Goal: Task Accomplishment & Management: Use online tool/utility

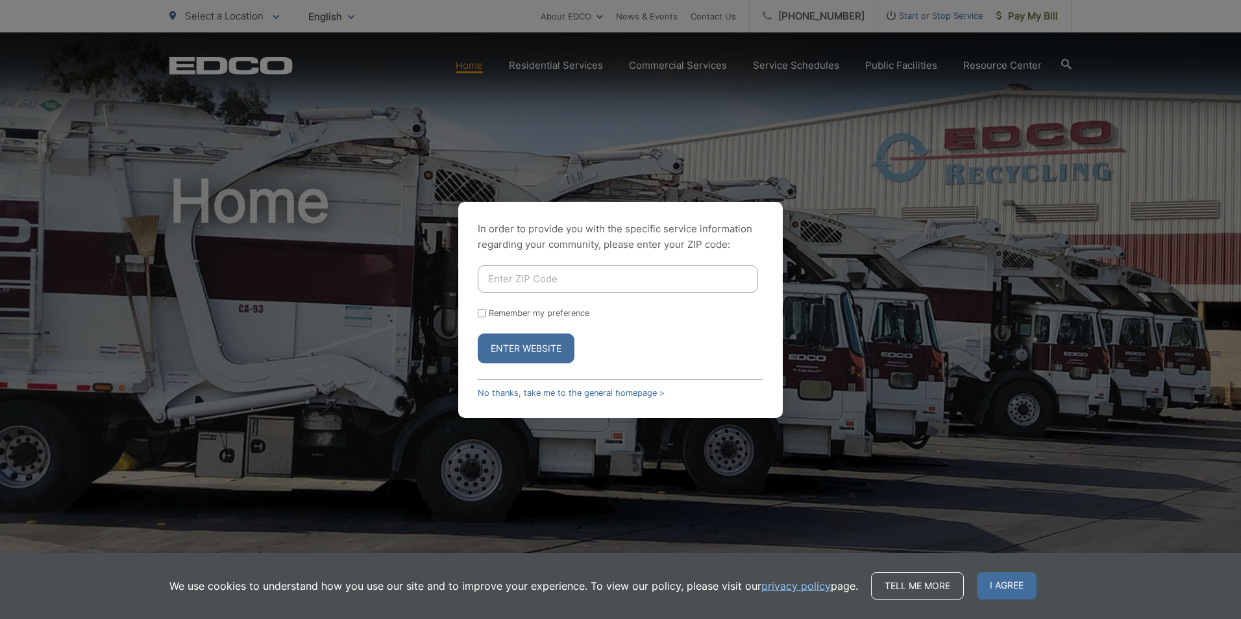
click at [533, 271] on input "Enter ZIP Code" at bounding box center [618, 279] width 280 height 27
type input "92111"
click at [517, 349] on button "Enter Website" at bounding box center [526, 349] width 97 height 30
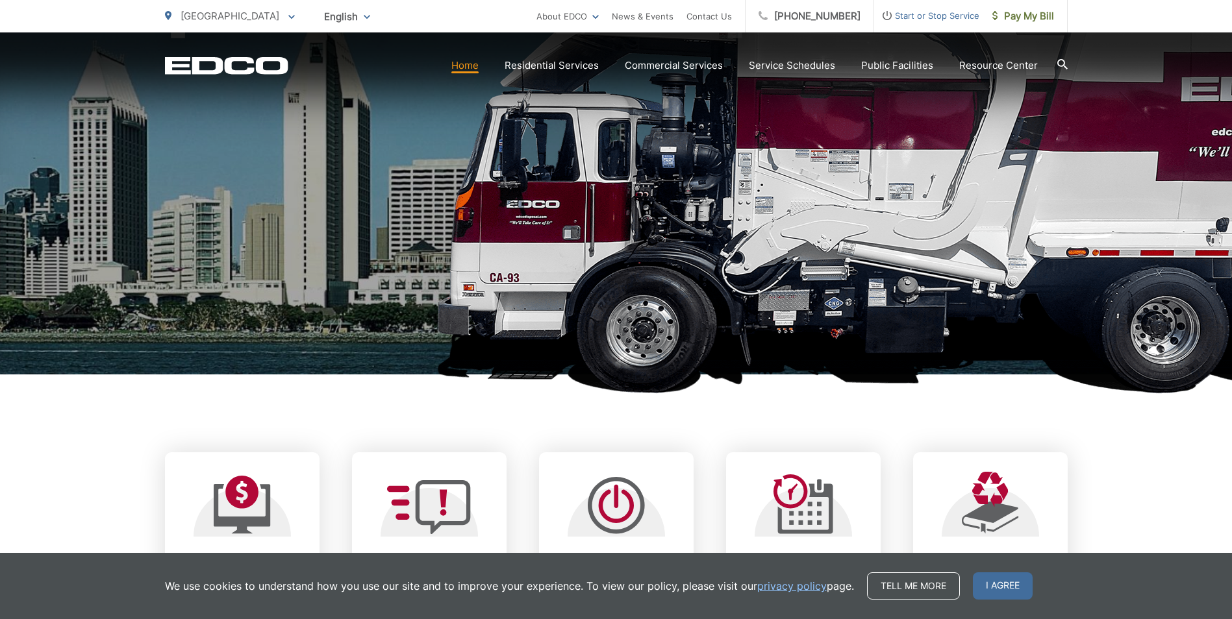
scroll to position [260, 0]
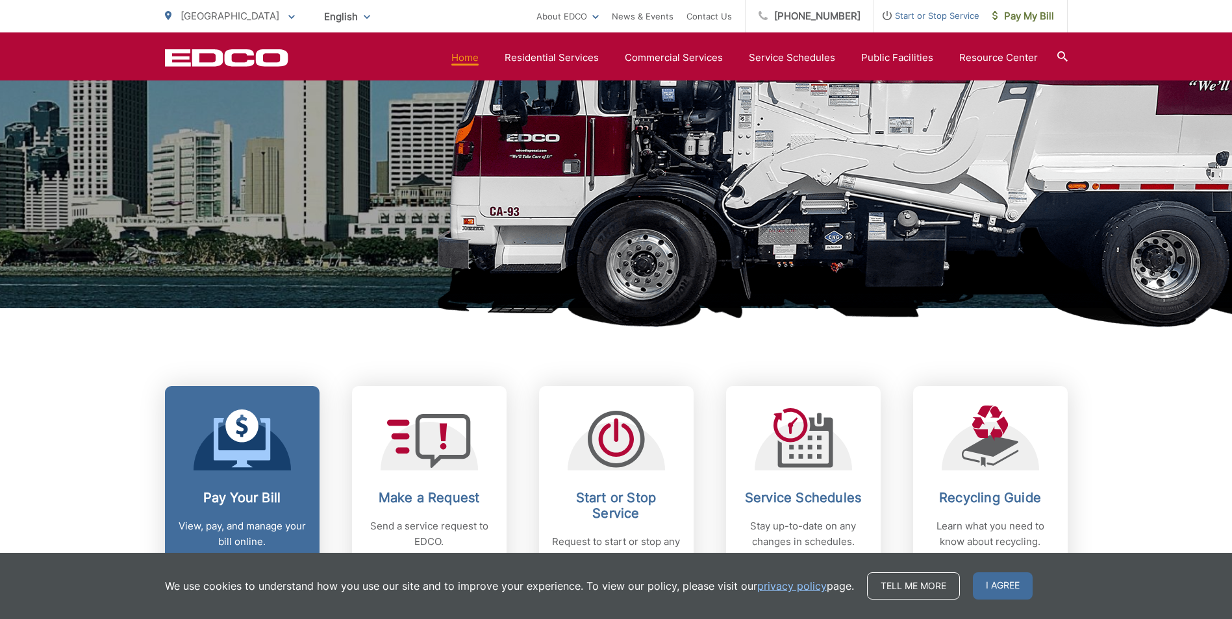
click at [245, 445] on icon at bounding box center [242, 439] width 57 height 58
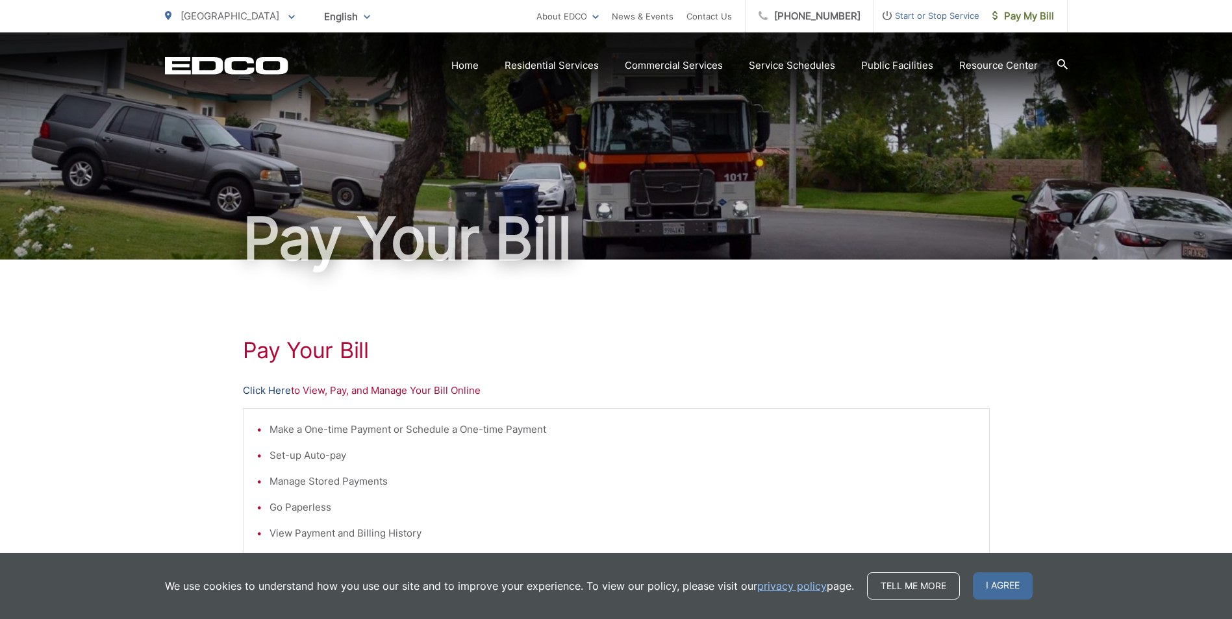
click at [273, 393] on link "Click Here" at bounding box center [267, 391] width 48 height 16
